Goal: Task Accomplishment & Management: Manage account settings

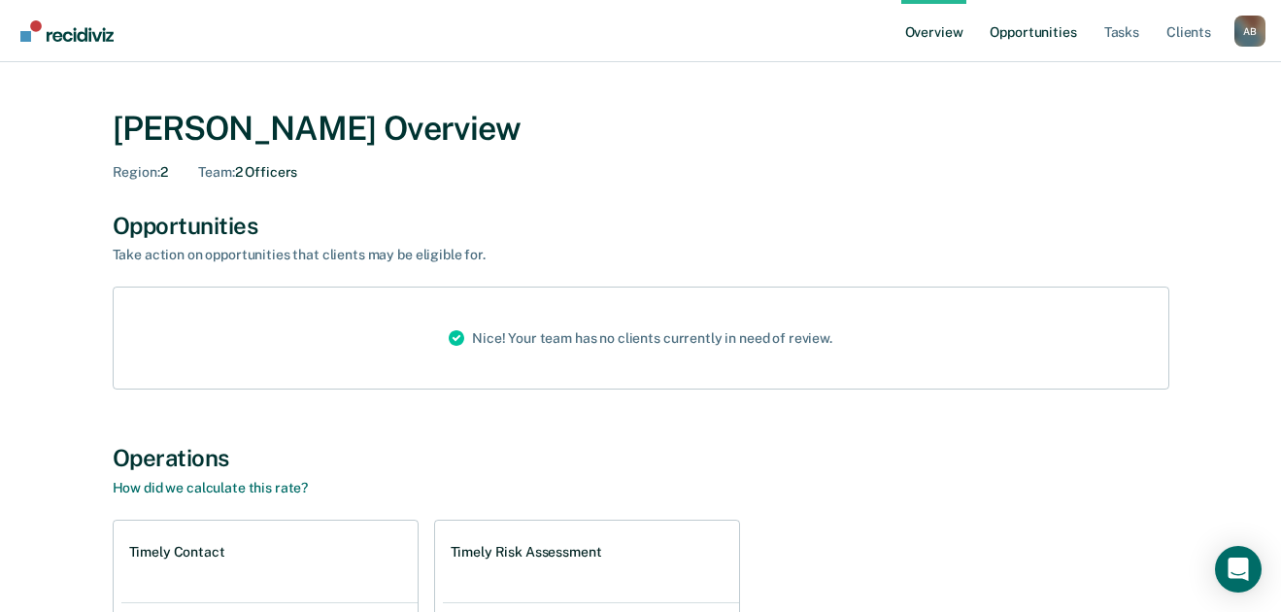
click at [1027, 32] on link "Opportunities" at bounding box center [1033, 31] width 94 height 62
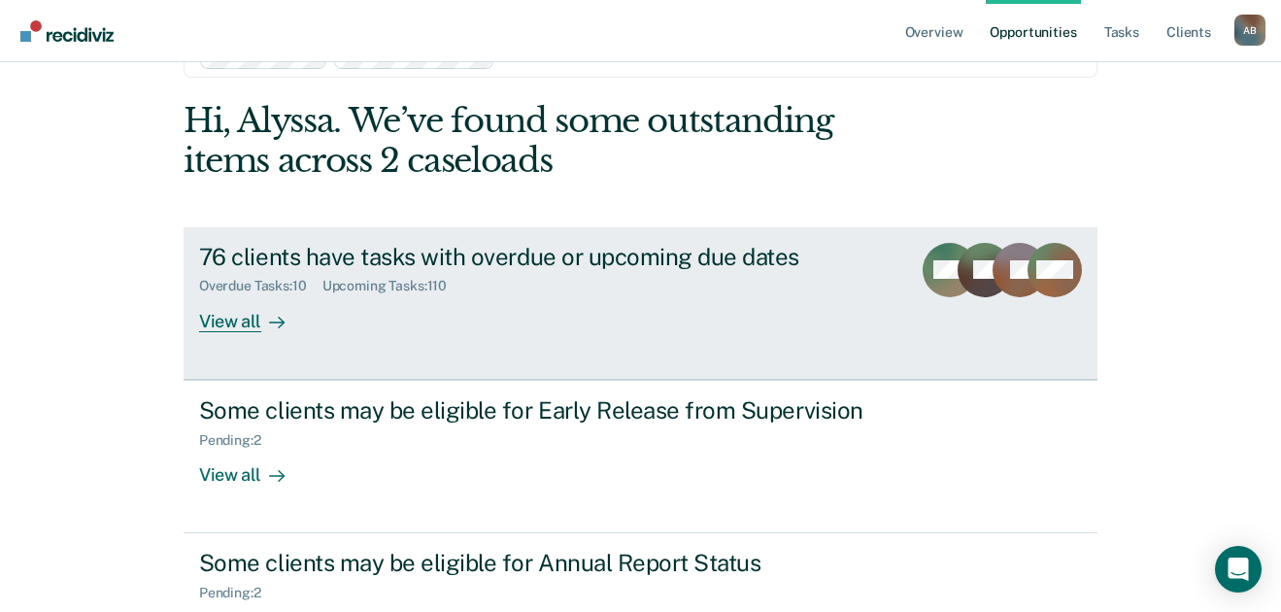
scroll to position [97, 0]
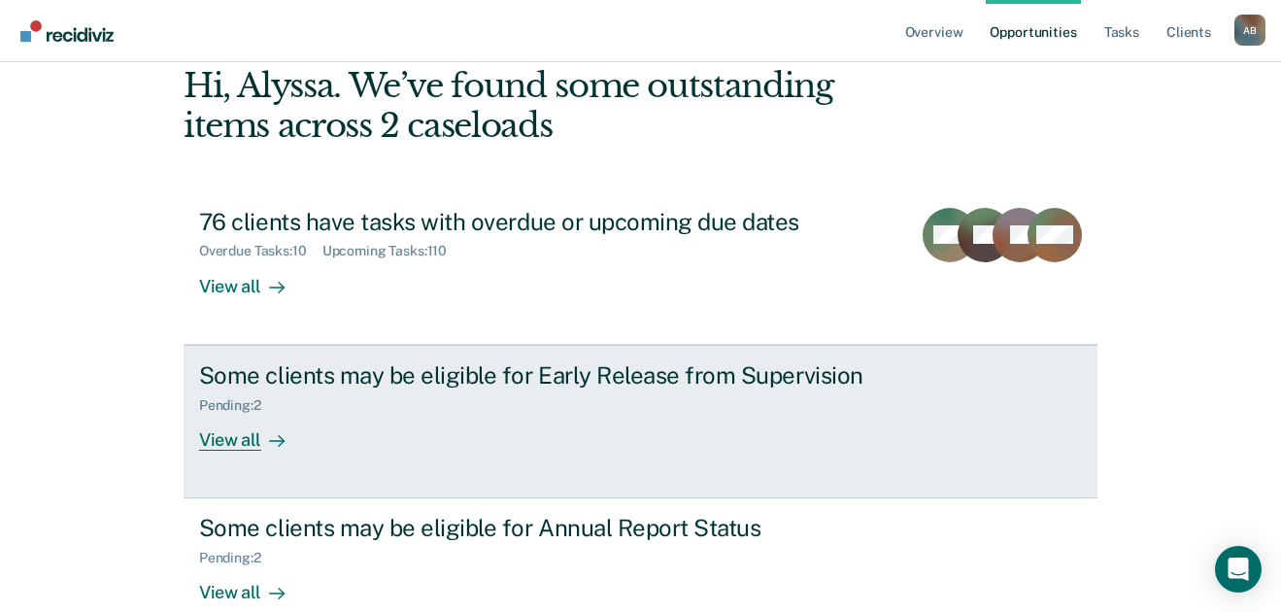
click at [576, 390] on div "Pending : 2" at bounding box center [540, 401] width 682 height 24
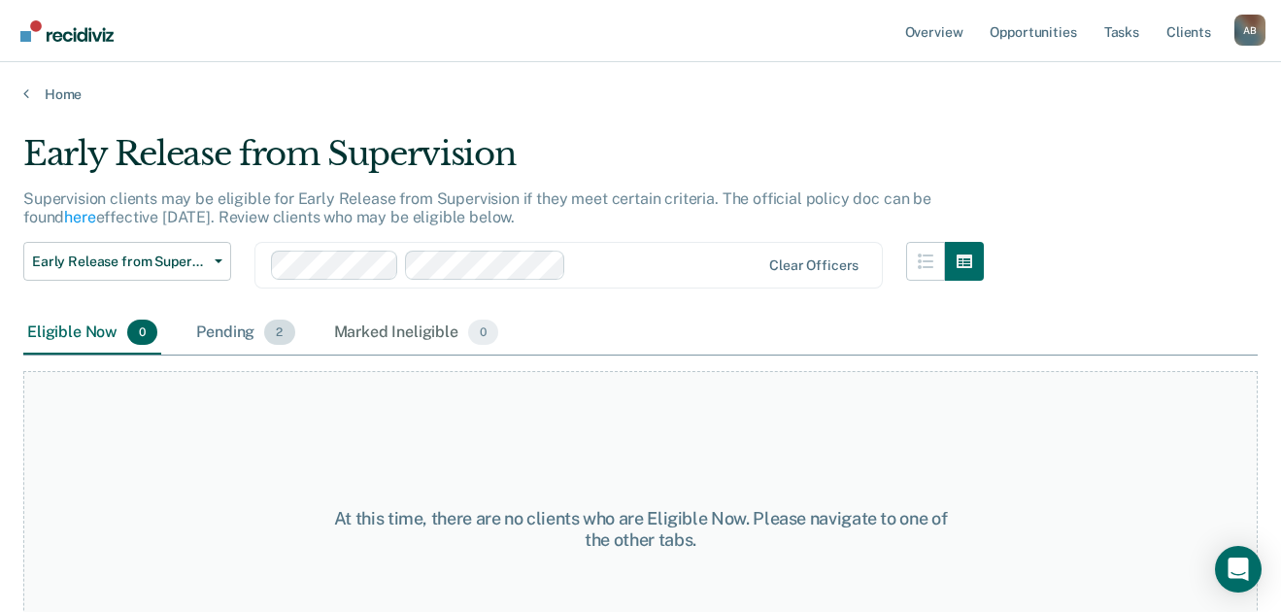
click at [280, 339] on span "2" at bounding box center [279, 332] width 30 height 25
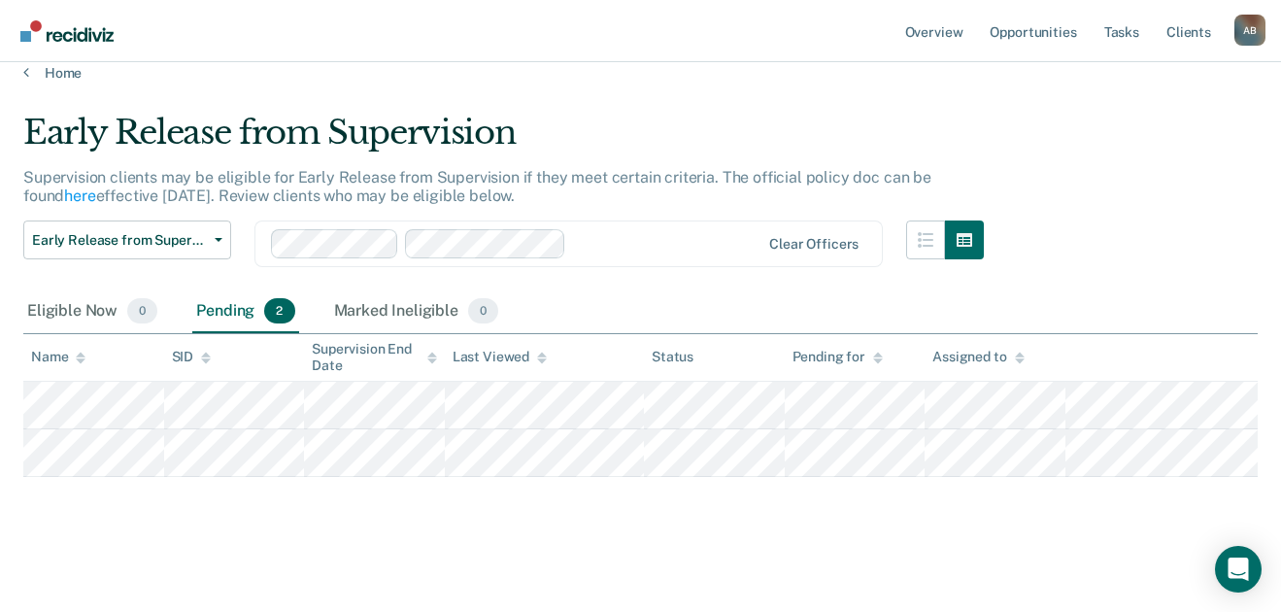
scroll to position [26, 0]
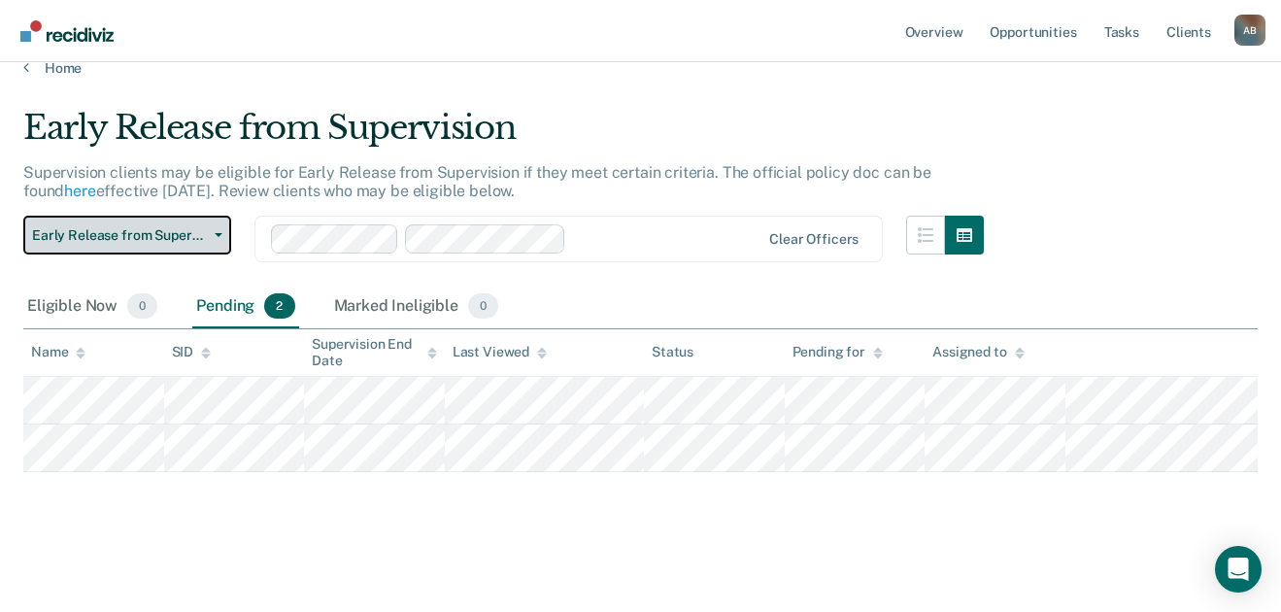
click at [187, 229] on span "Early Release from Supervision" at bounding box center [119, 235] width 175 height 17
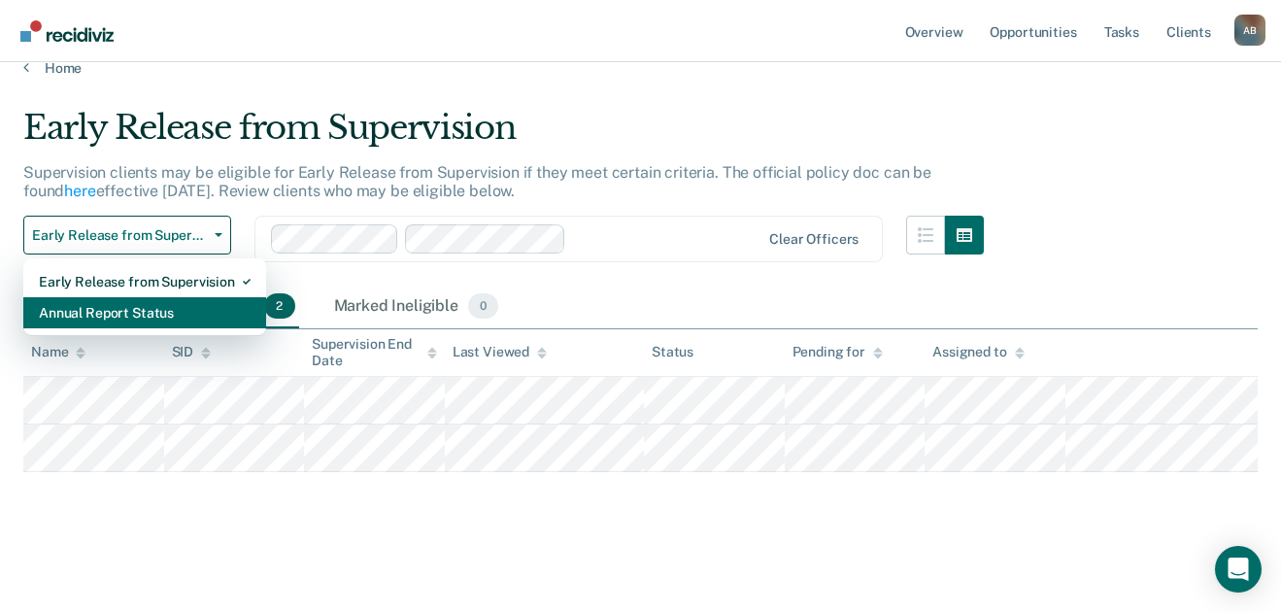
click at [164, 306] on div "Annual Report Status" at bounding box center [145, 312] width 212 height 31
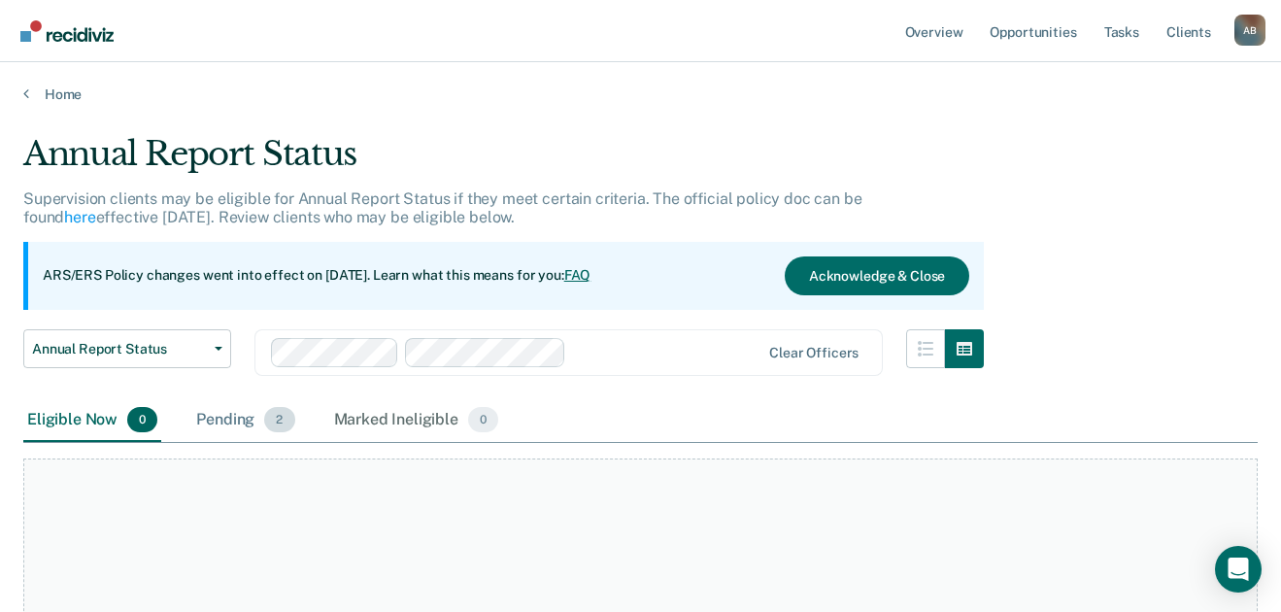
click at [241, 414] on div "Pending 2" at bounding box center [245, 420] width 106 height 43
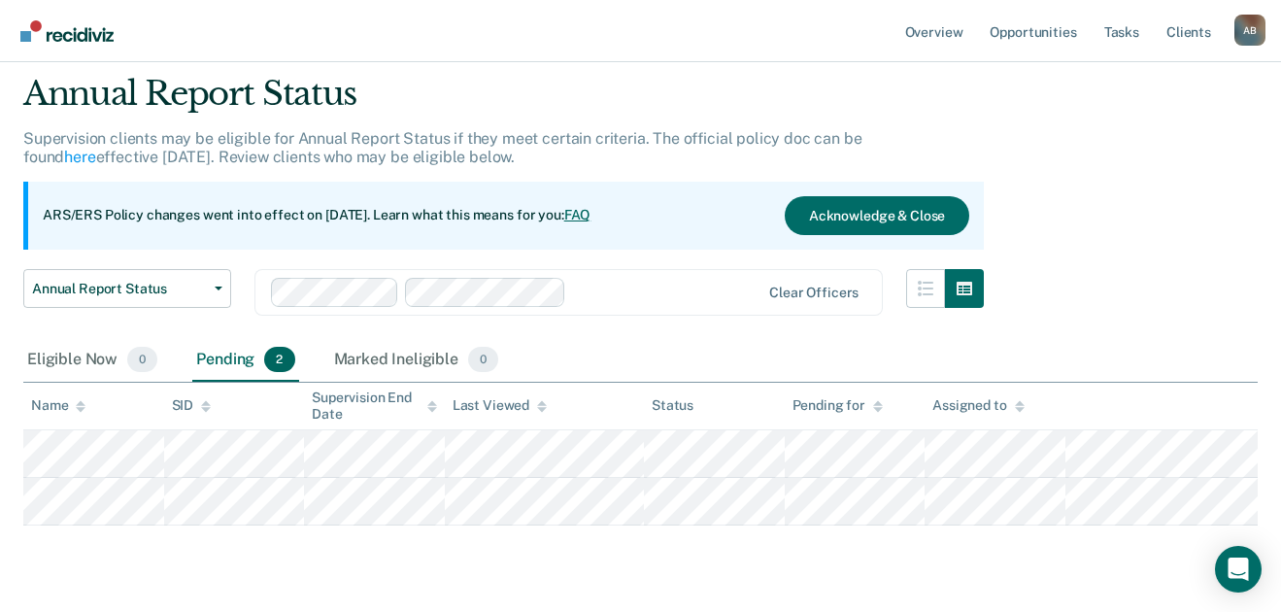
scroll to position [114, 0]
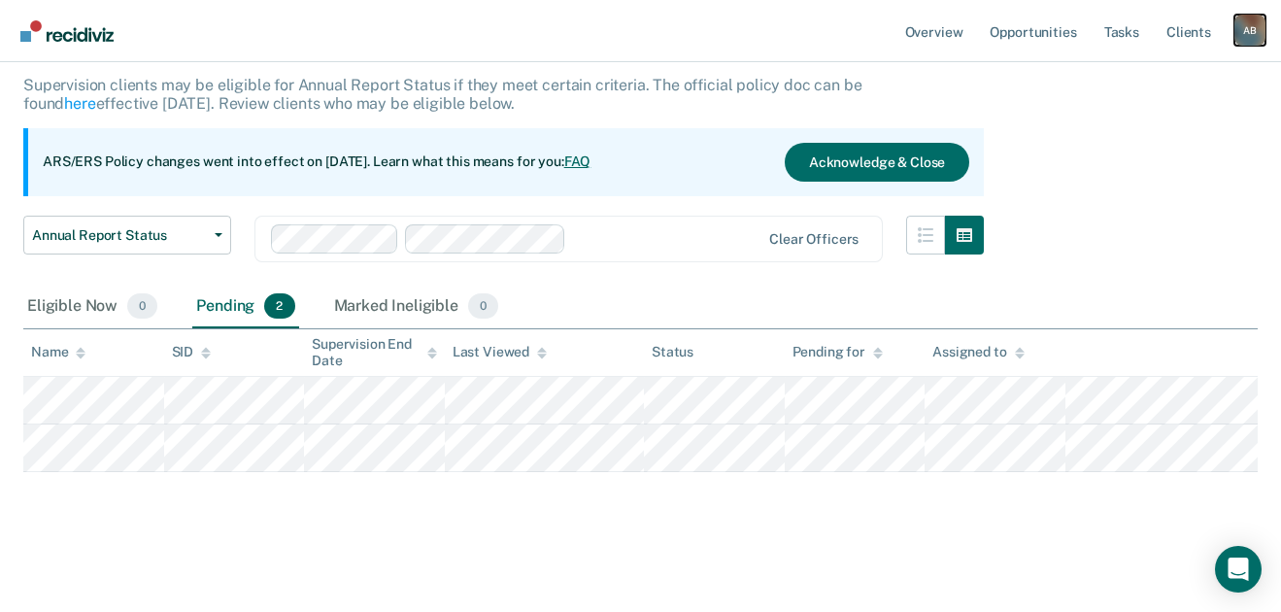
drag, startPoint x: 1243, startPoint y: 37, endPoint x: 1230, endPoint y: 40, distance: 13.9
click at [1243, 37] on div "A B" at bounding box center [1249, 30] width 31 height 31
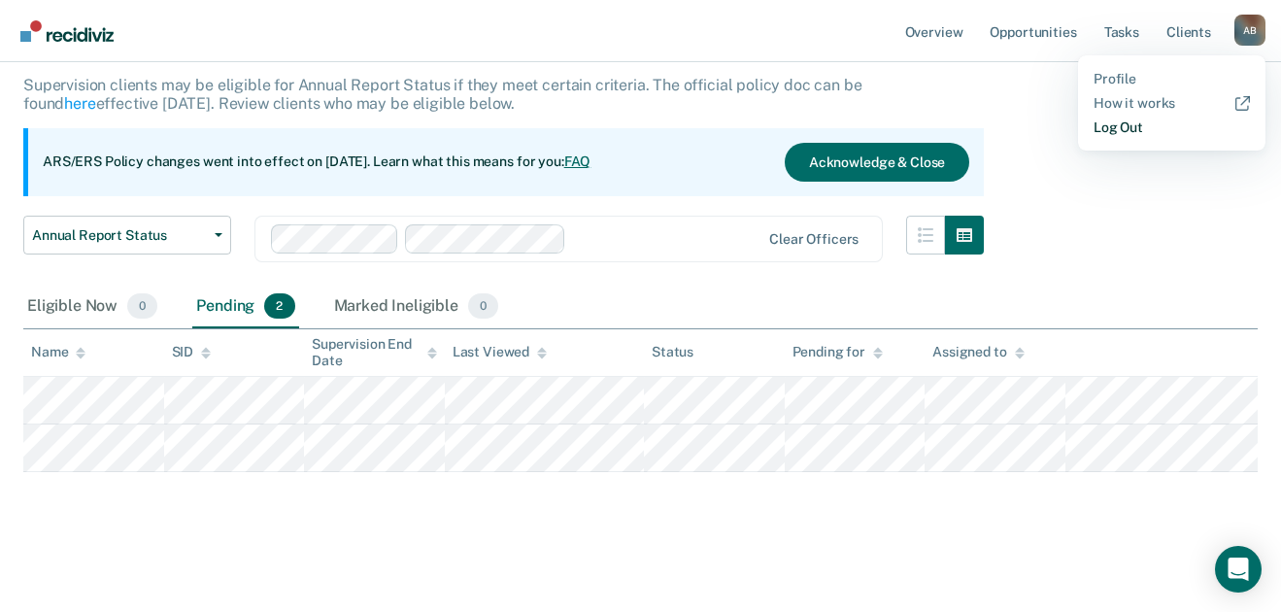
click at [1134, 132] on link "Log Out" at bounding box center [1172, 127] width 156 height 17
